Goal: Information Seeking & Learning: Learn about a topic

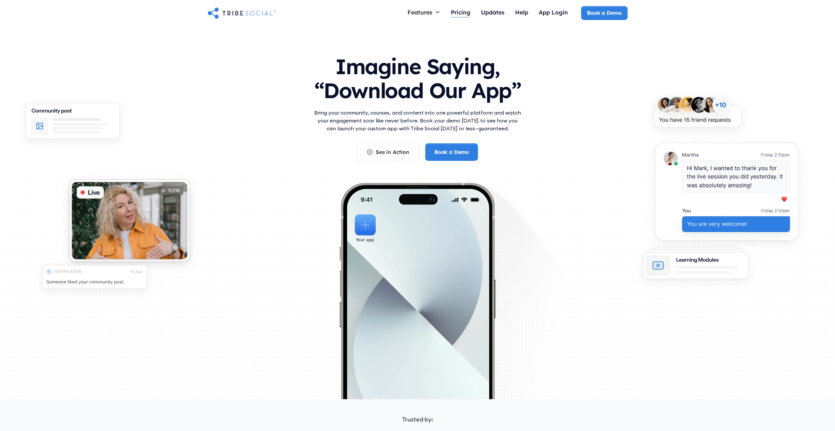
click at [463, 12] on div "Pricing" at bounding box center [461, 12] width 20 height 7
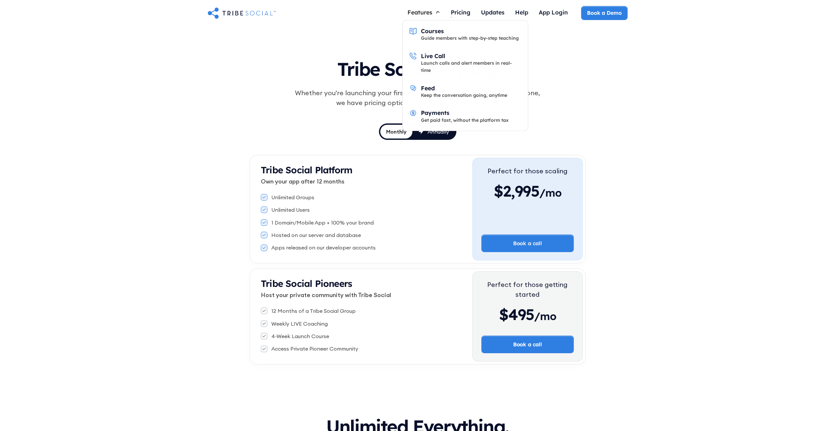
click at [425, 7] on div "Features" at bounding box center [423, 12] width 43 height 12
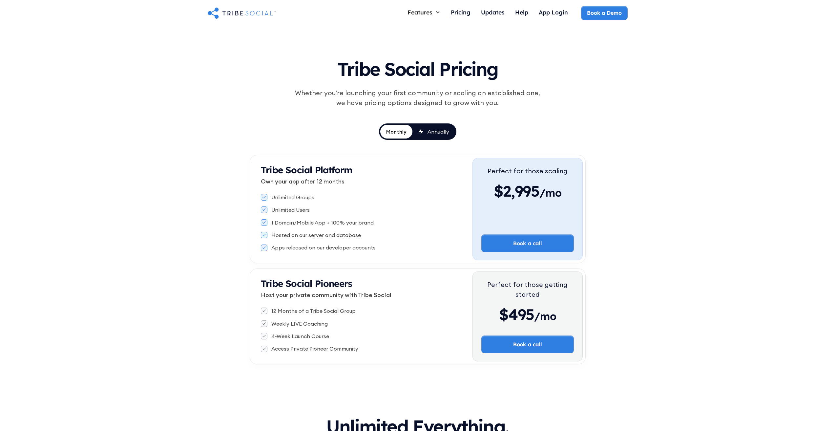
click at [247, 13] on img "home" at bounding box center [242, 12] width 68 height 13
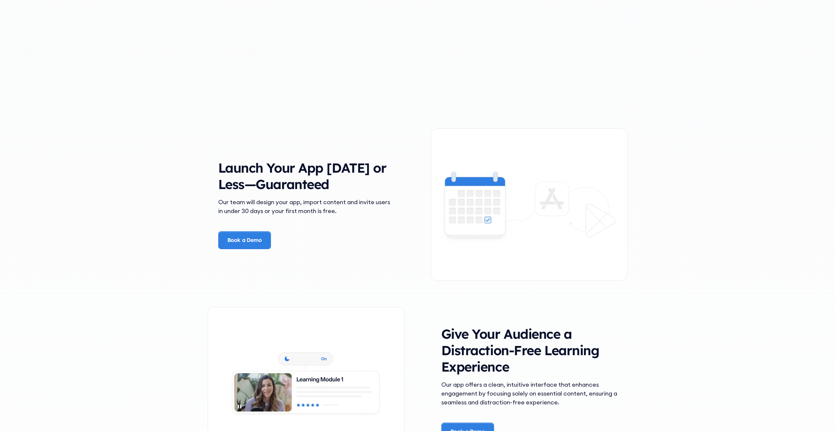
scroll to position [1082, 0]
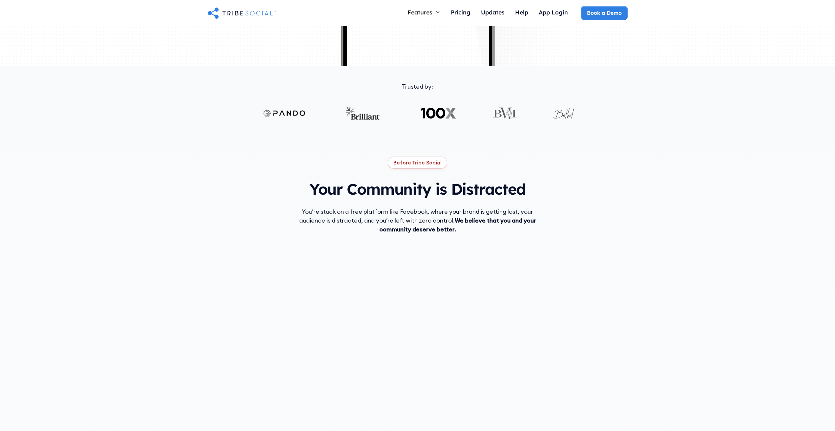
scroll to position [235, 0]
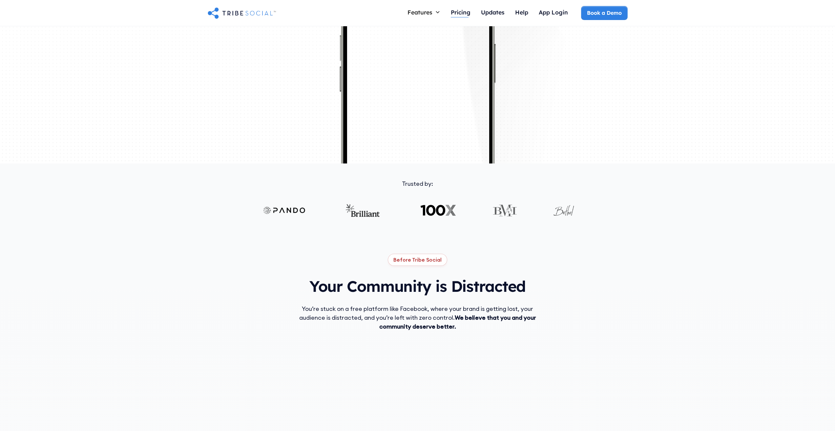
click at [456, 14] on div "Pricing" at bounding box center [461, 12] width 20 height 7
